Goal: Task Accomplishment & Management: Use online tool/utility

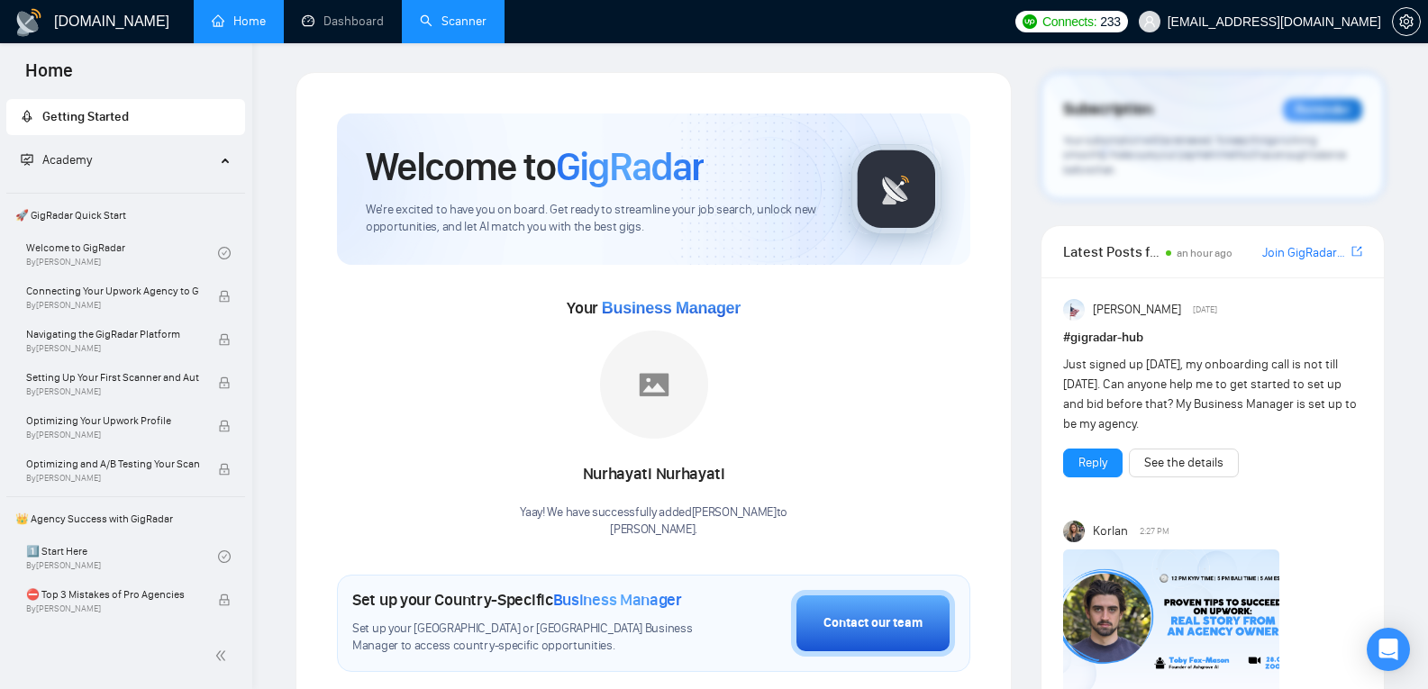
click at [433, 23] on link "Scanner" at bounding box center [453, 21] width 67 height 15
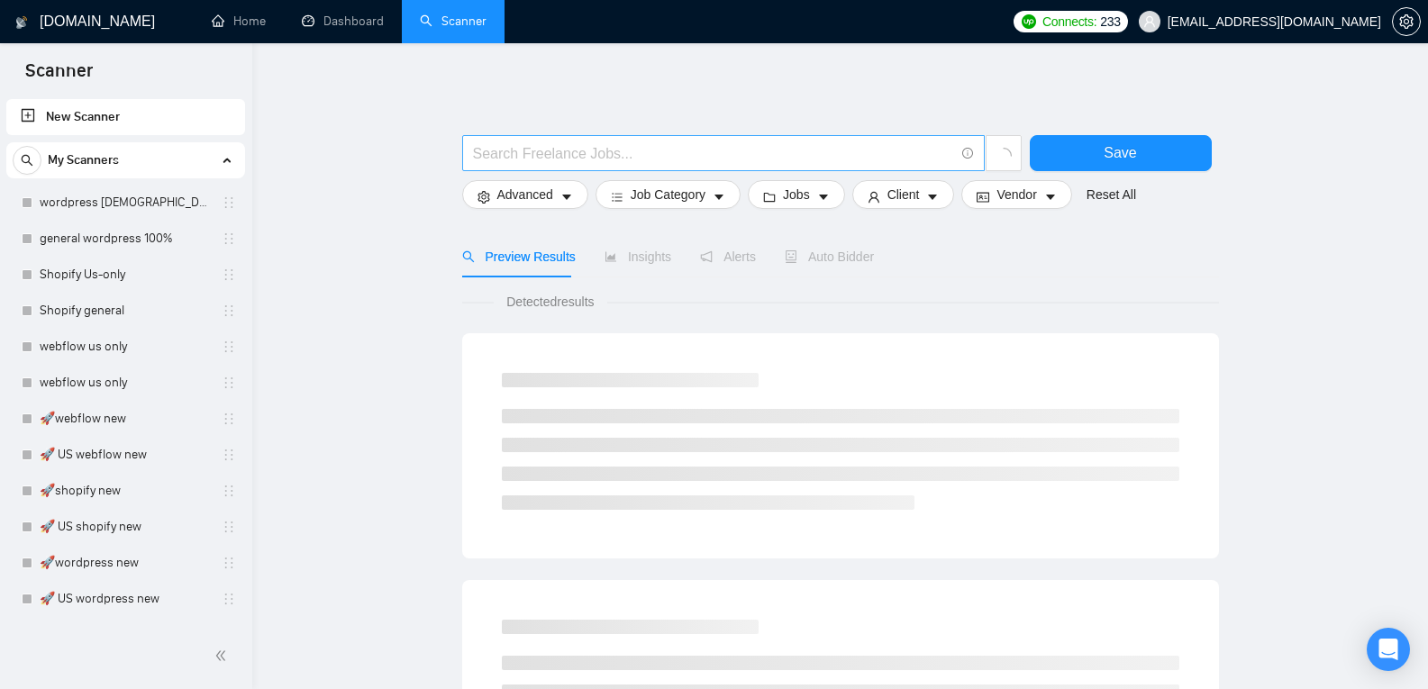
click at [560, 160] on input "text" at bounding box center [713, 153] width 481 height 23
paste input "Python Project involving IRC, LLM, and content"
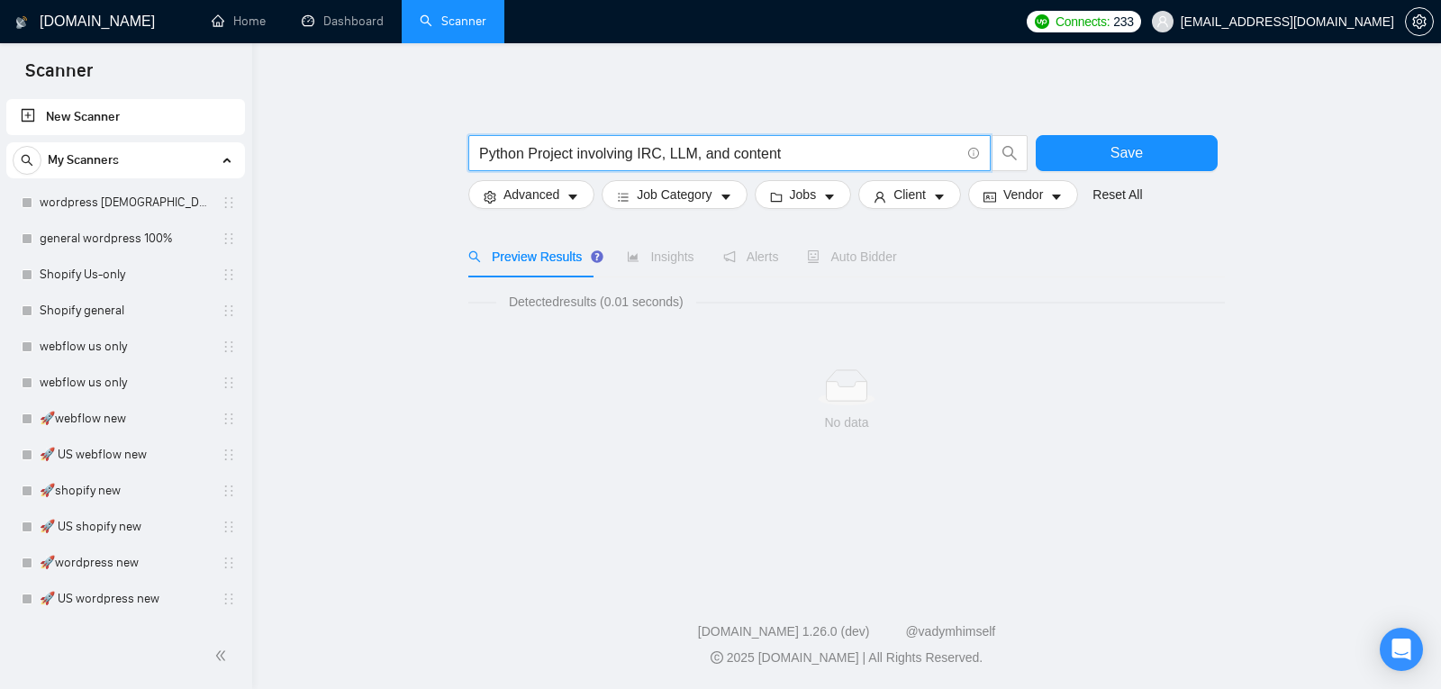
type input "Python Project involving IRC, LLM, and content"
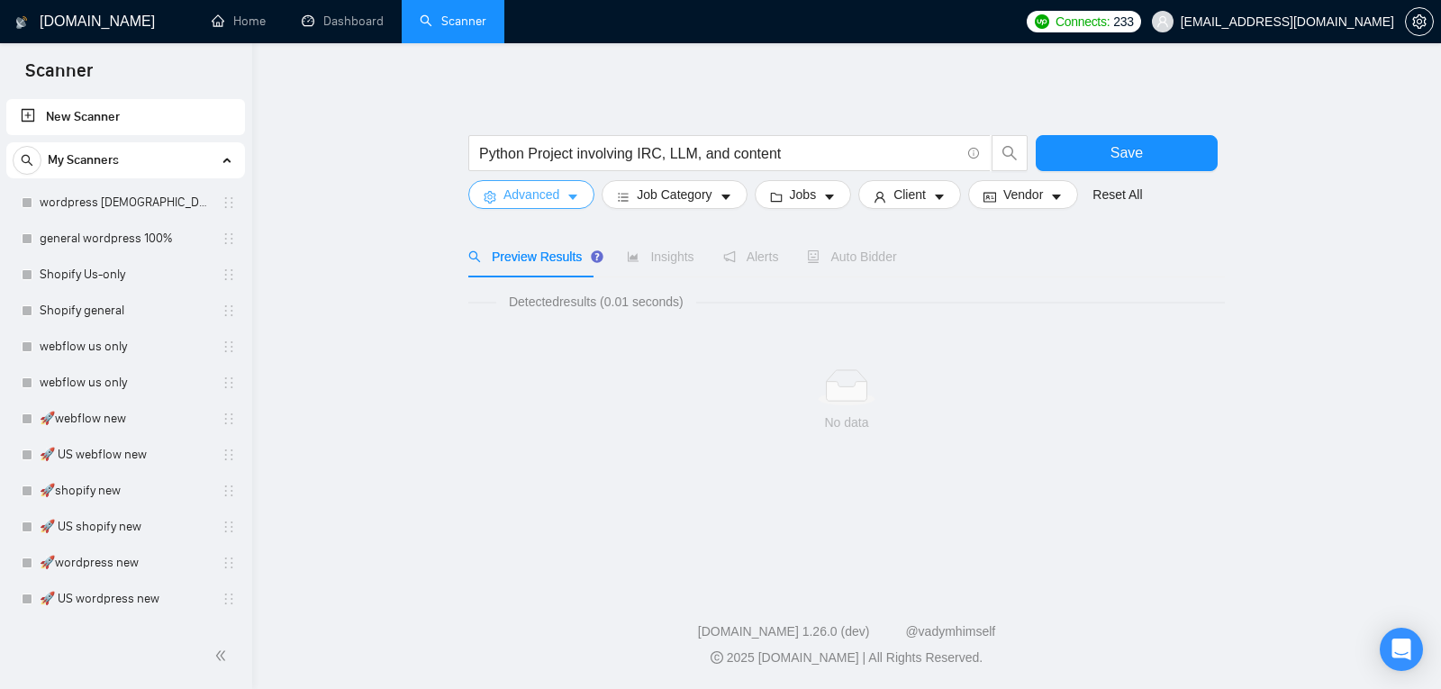
click at [558, 197] on span "Advanced" at bounding box center [531, 195] width 56 height 20
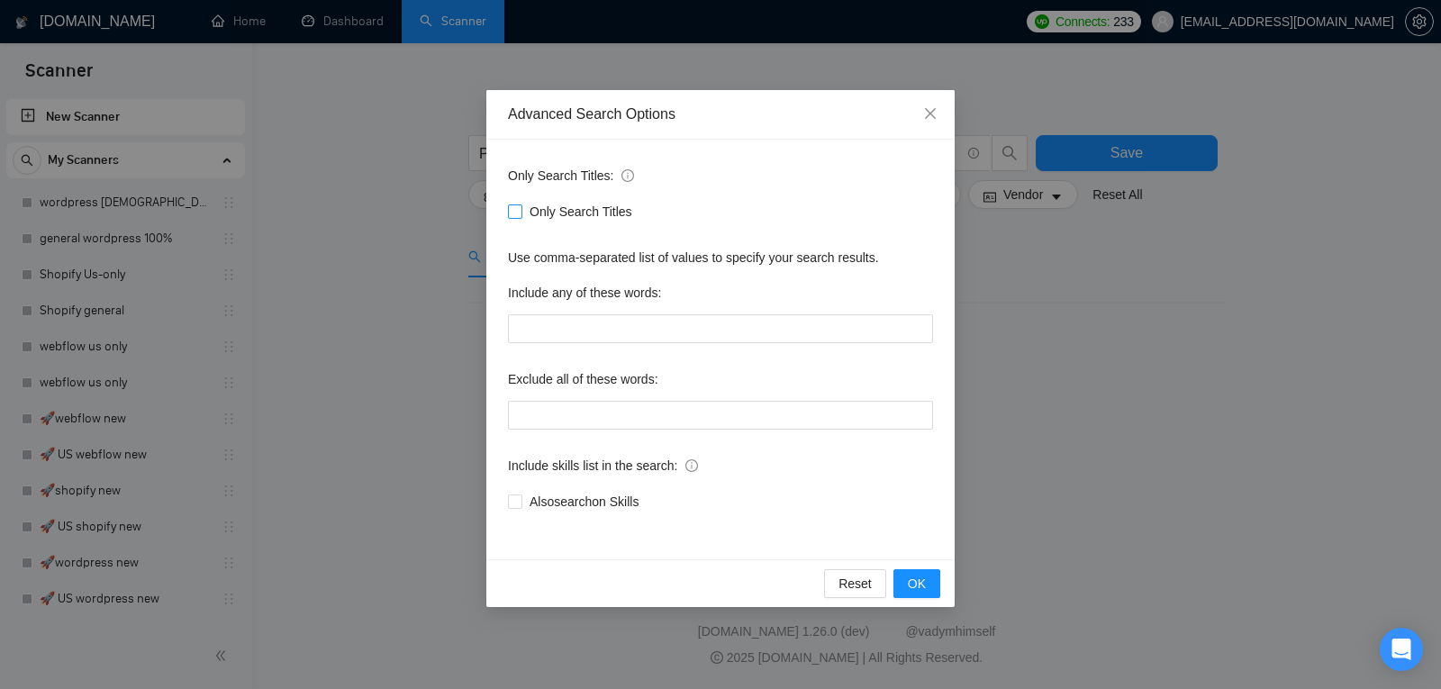
click at [538, 210] on span "Only Search Titles" at bounding box center [580, 212] width 117 height 20
click at [521, 210] on input "Only Search Titles" at bounding box center [514, 210] width 13 height 13
checkbox input "true"
click at [919, 577] on span "OK" at bounding box center [917, 584] width 18 height 20
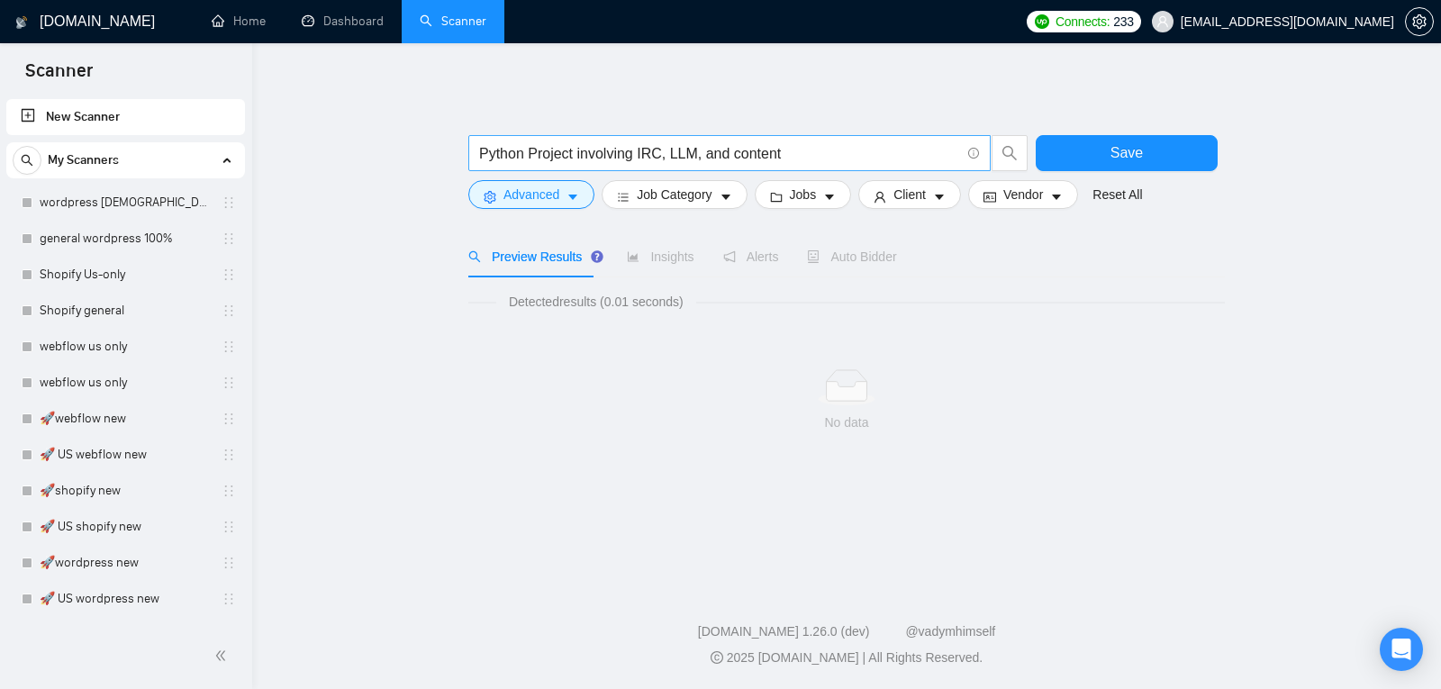
click at [816, 154] on input "Python Project involving IRC, LLM, and content" at bounding box center [719, 153] width 481 height 23
type input "Python Project involving IRC, LLM"
click at [737, 417] on div "No data" at bounding box center [847, 423] width 728 height 20
click at [1149, 135] on button "Save" at bounding box center [1127, 153] width 182 height 36
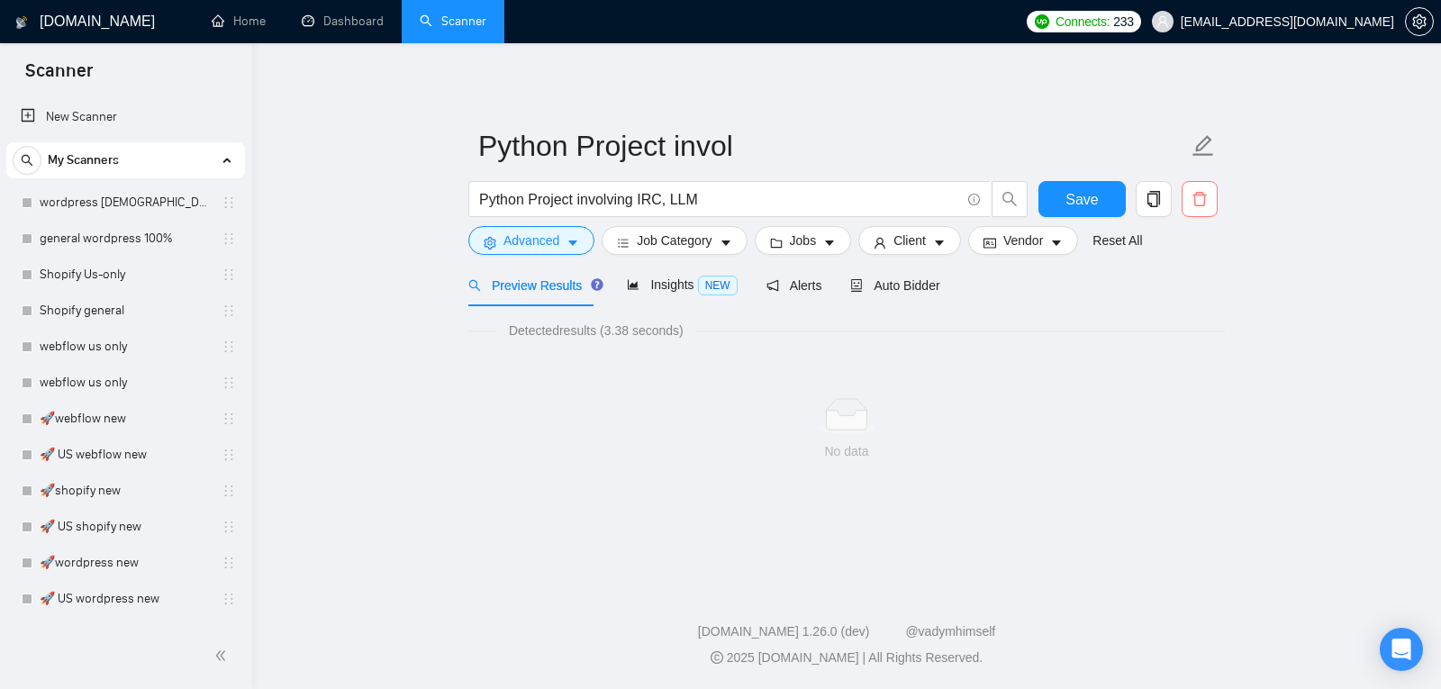
click at [1217, 196] on button "button" at bounding box center [1200, 199] width 36 height 36
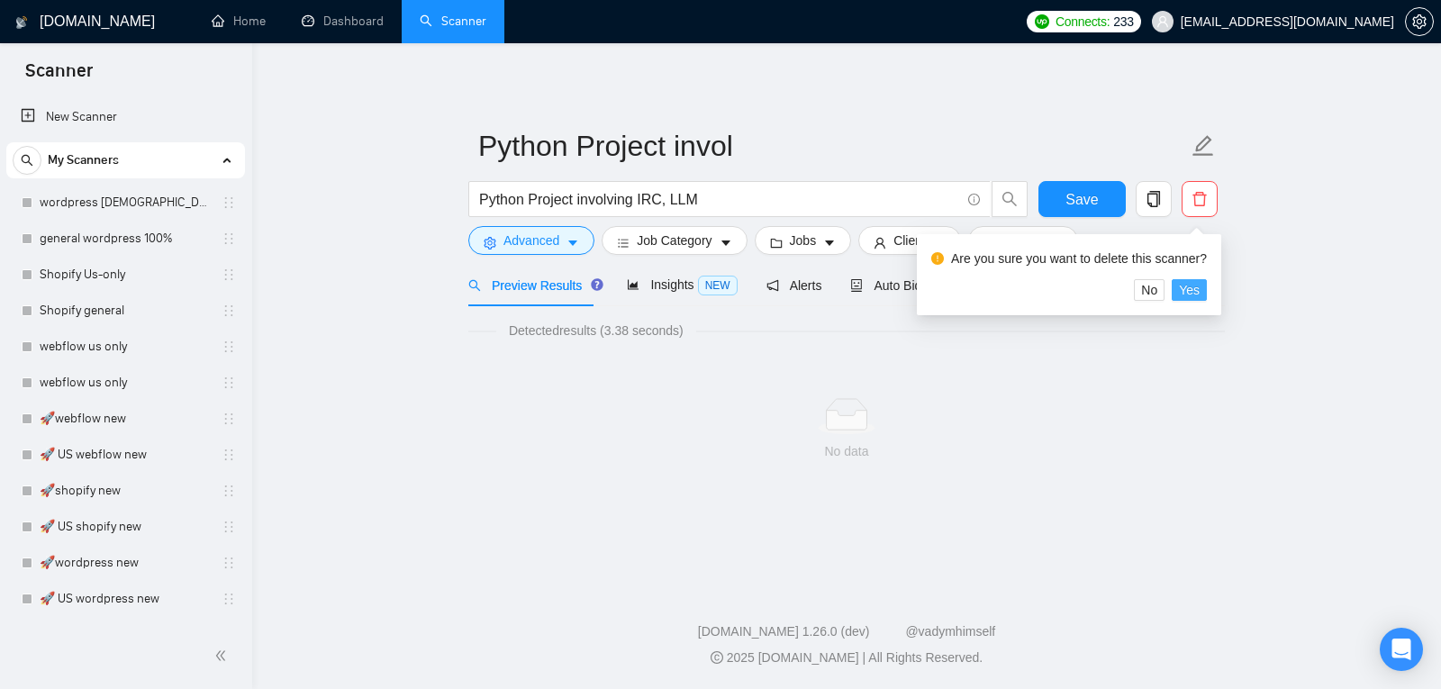
click at [1192, 295] on span "Yes" at bounding box center [1189, 290] width 21 height 20
